Goal: Task Accomplishment & Management: Manage account settings

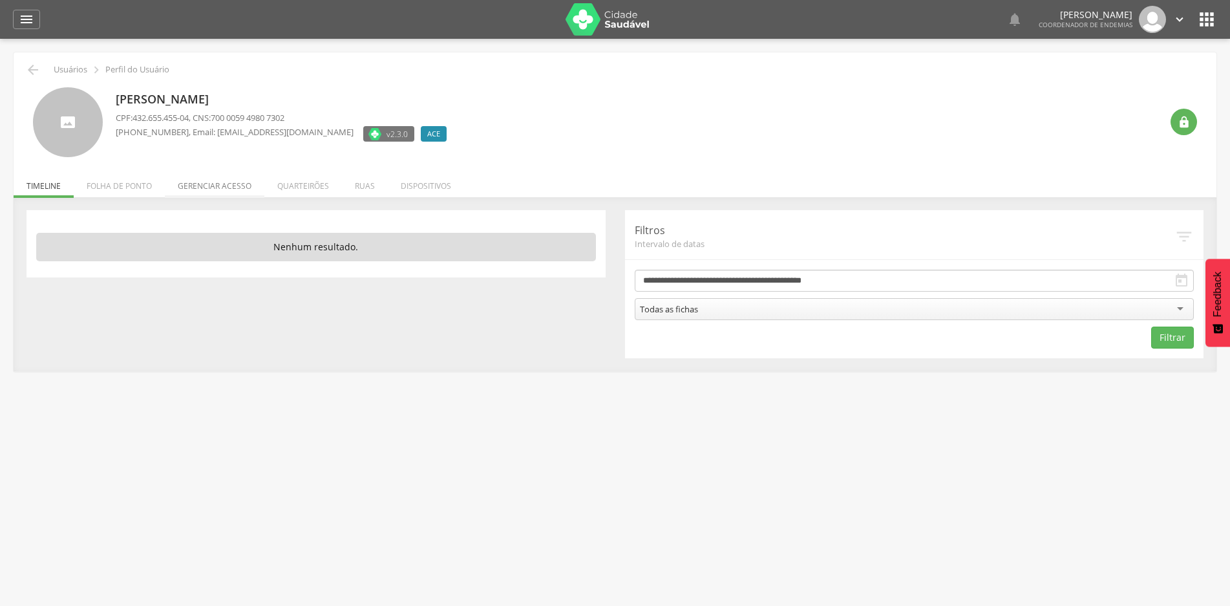
click at [246, 183] on li "Gerenciar acesso" at bounding box center [215, 182] width 100 height 30
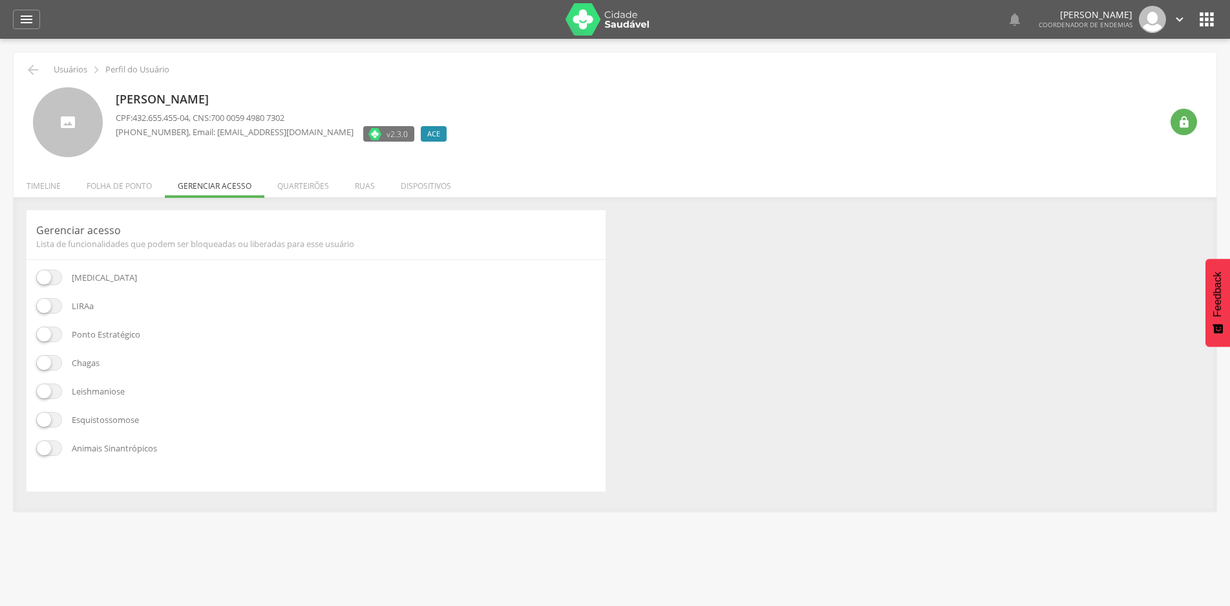
click at [52, 271] on span at bounding box center [49, 278] width 26 height 16
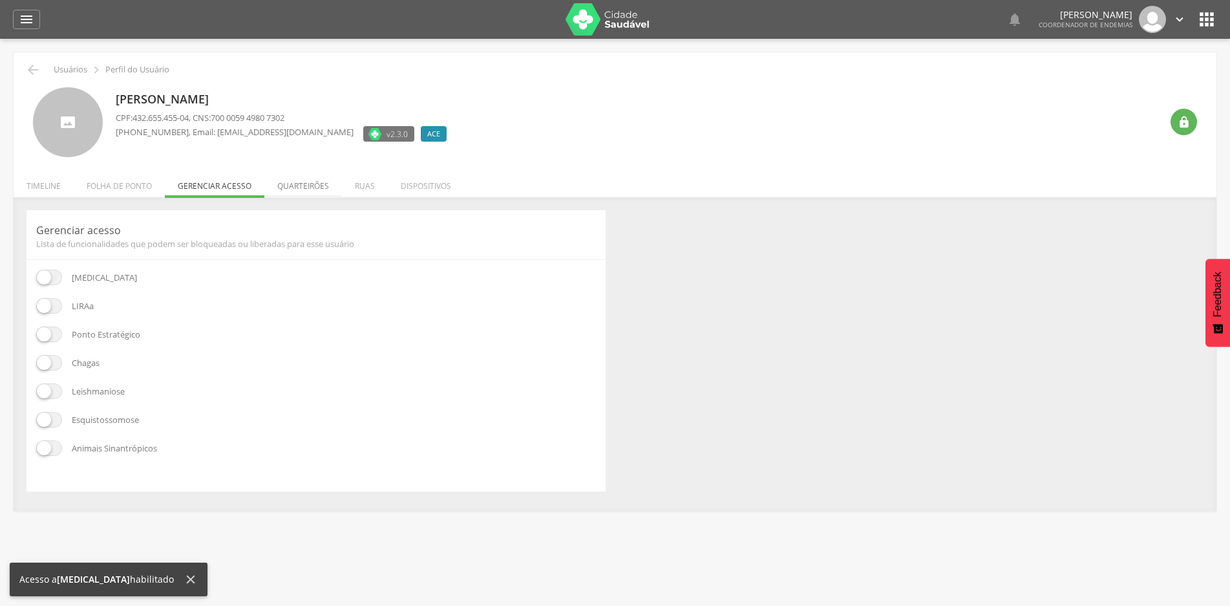
click at [305, 184] on li "Quarteirões" at bounding box center [303, 182] width 78 height 30
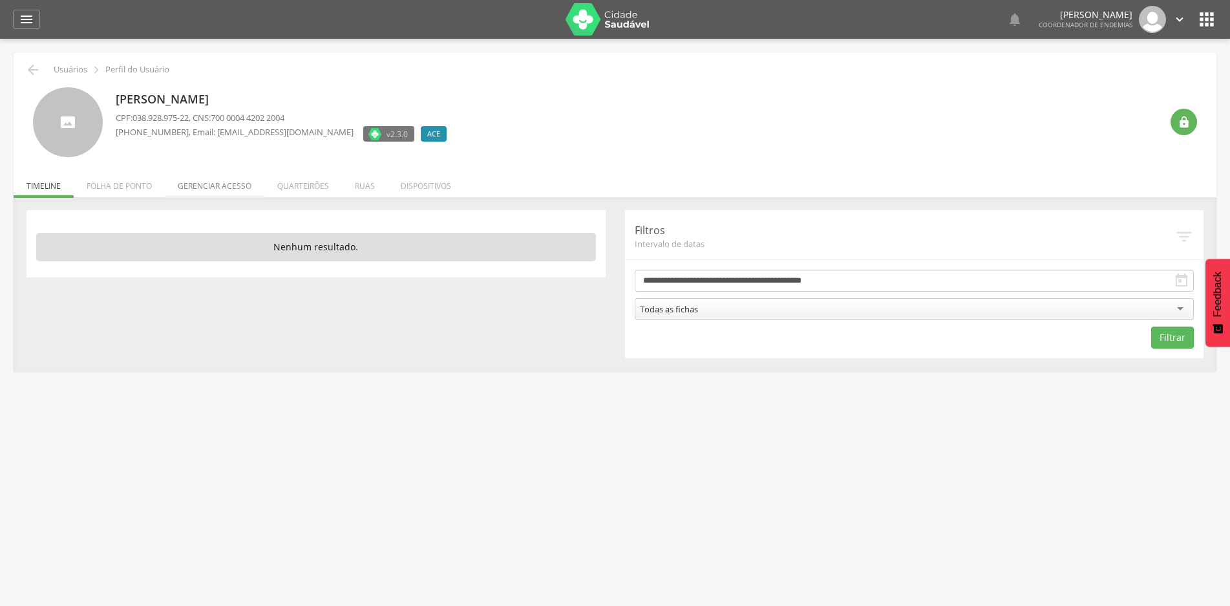
click at [208, 187] on li "Gerenciar acesso" at bounding box center [215, 182] width 100 height 30
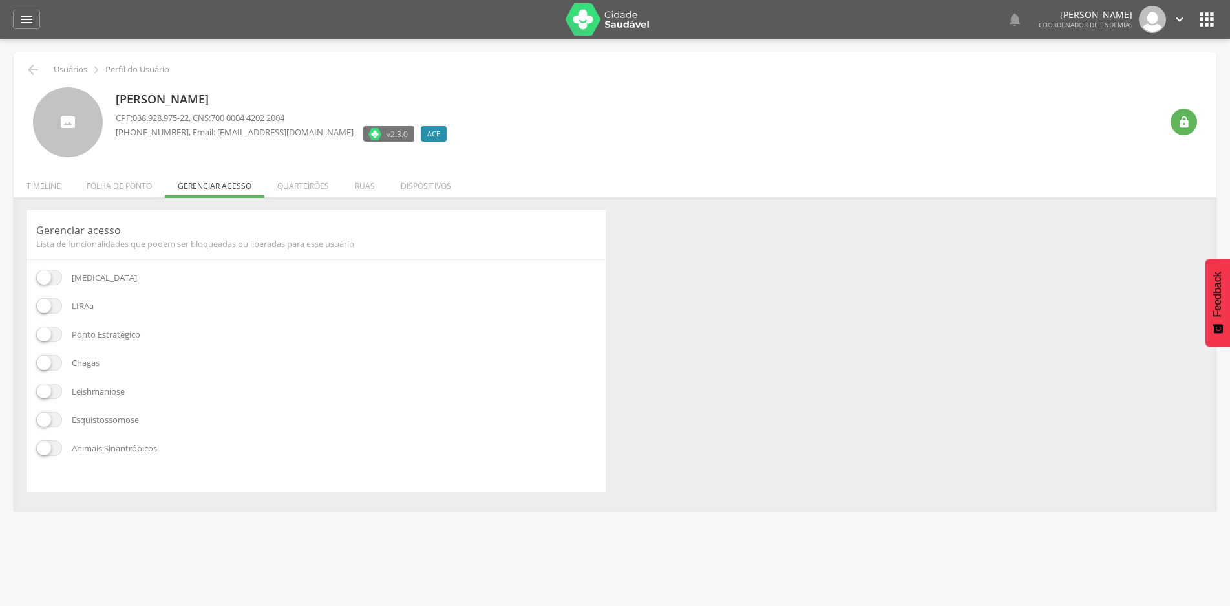
click at [47, 334] on span at bounding box center [49, 335] width 26 height 16
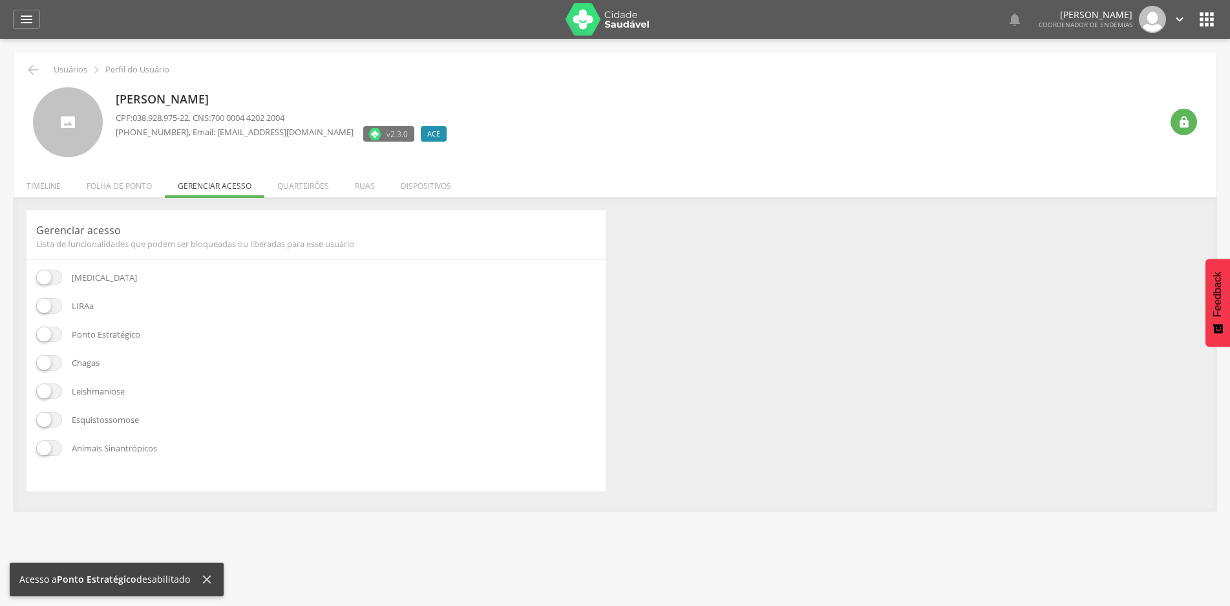
click at [54, 308] on span at bounding box center [49, 306] width 26 height 16
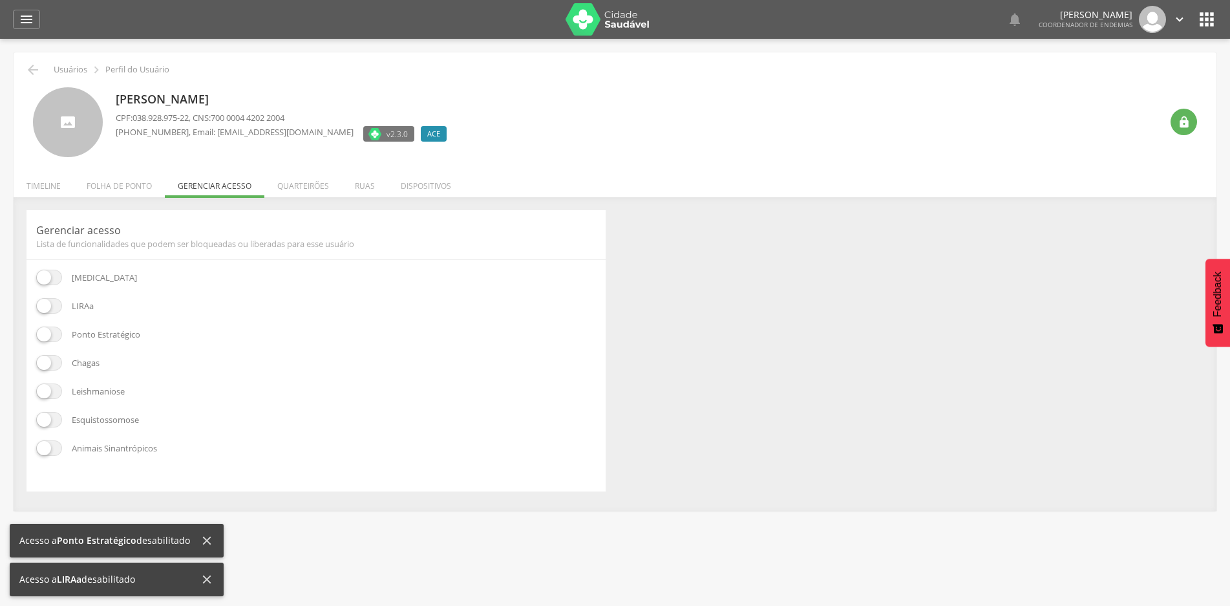
click at [994, 192] on div " Usuários  Perfil do Usuário [PERSON_NAME] CPF: 038.928.975-22 , CNS: 700 000…" at bounding box center [615, 281] width 1203 height 458
